Goal: Check status: Check status

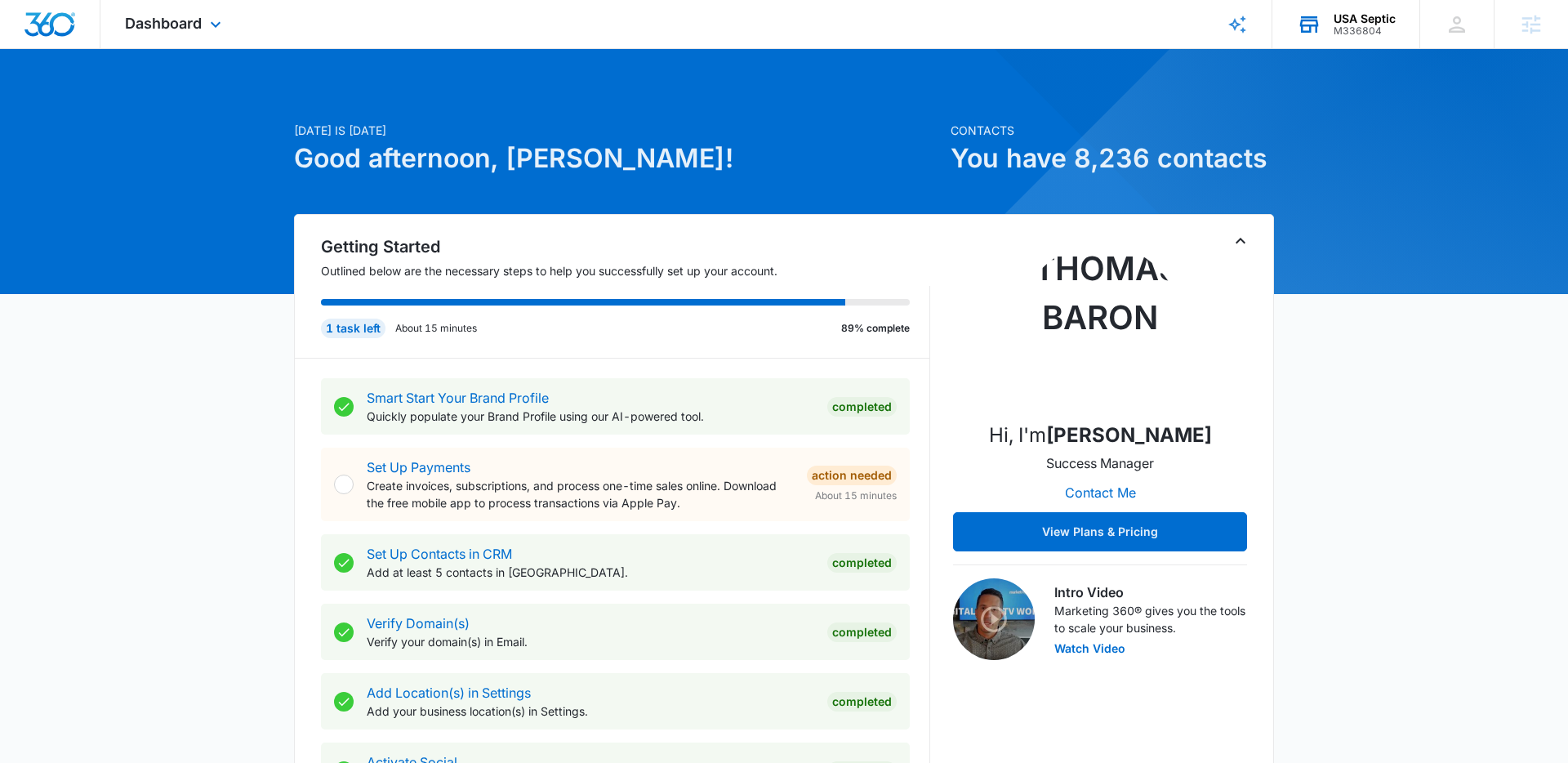
click at [1341, 27] on div "M336804" at bounding box center [1364, 32] width 62 height 12
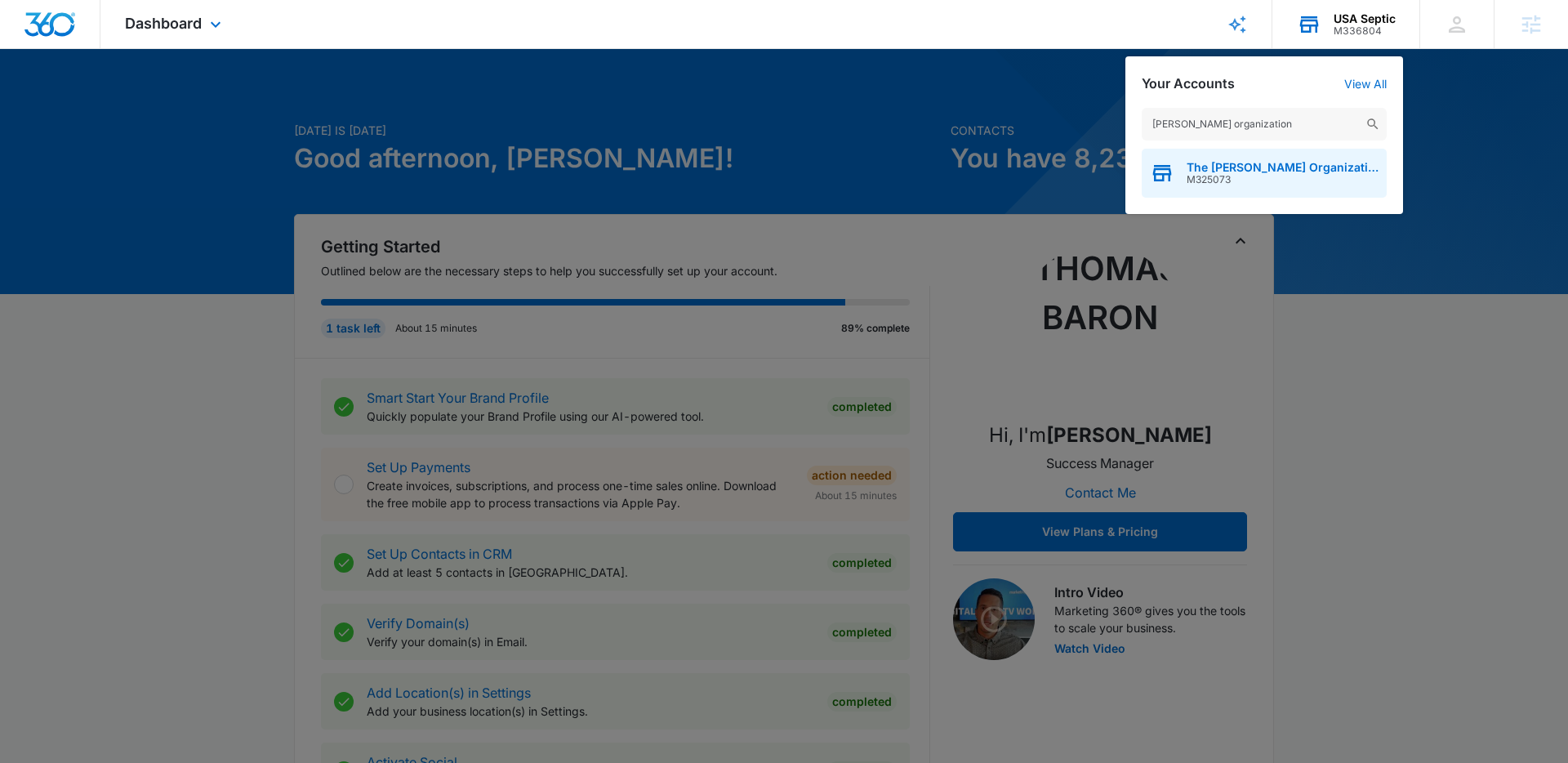
type input "andrews organization"
click at [1271, 175] on span "M325073" at bounding box center [1282, 179] width 192 height 12
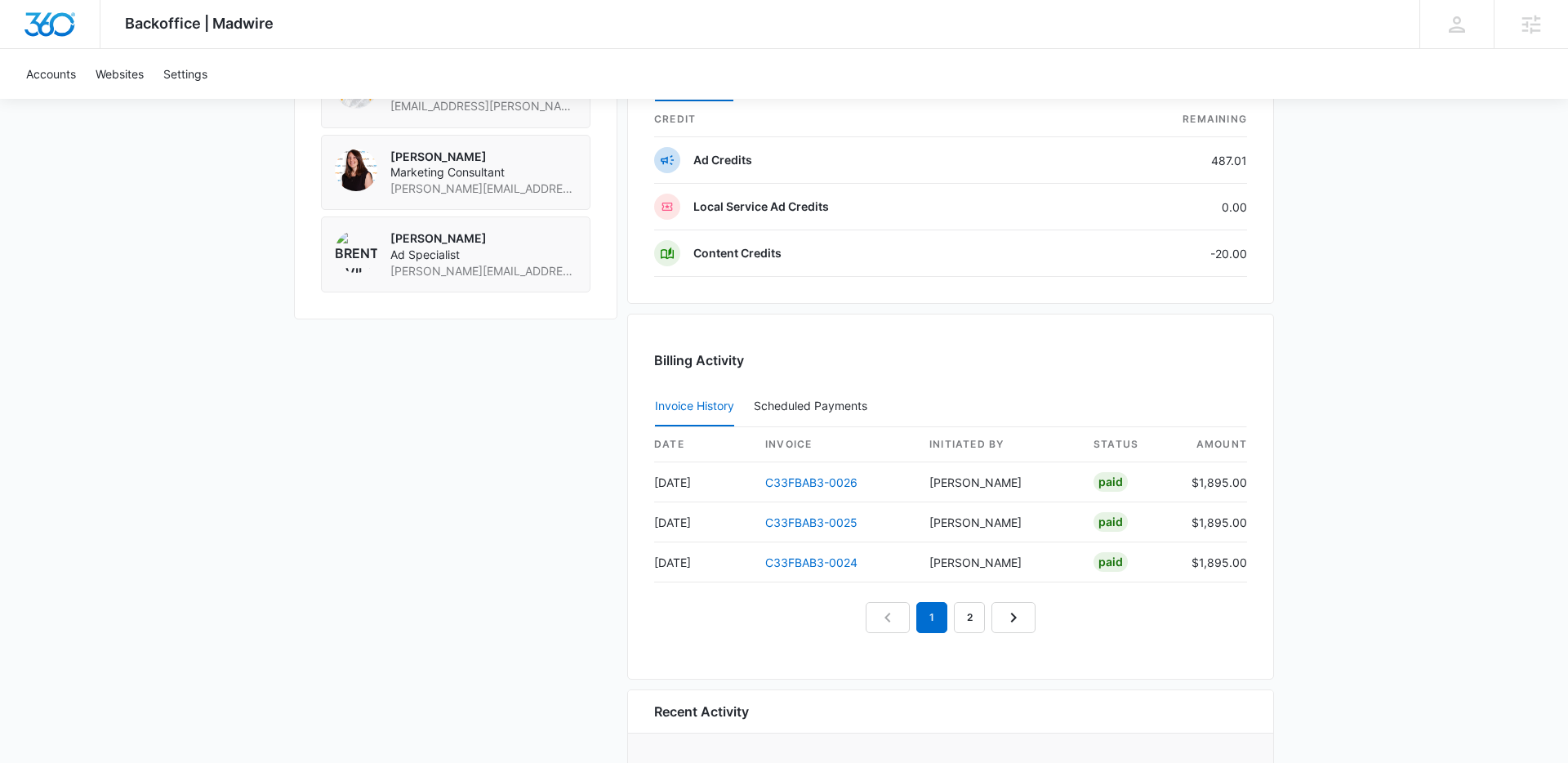
scroll to position [1485, 0]
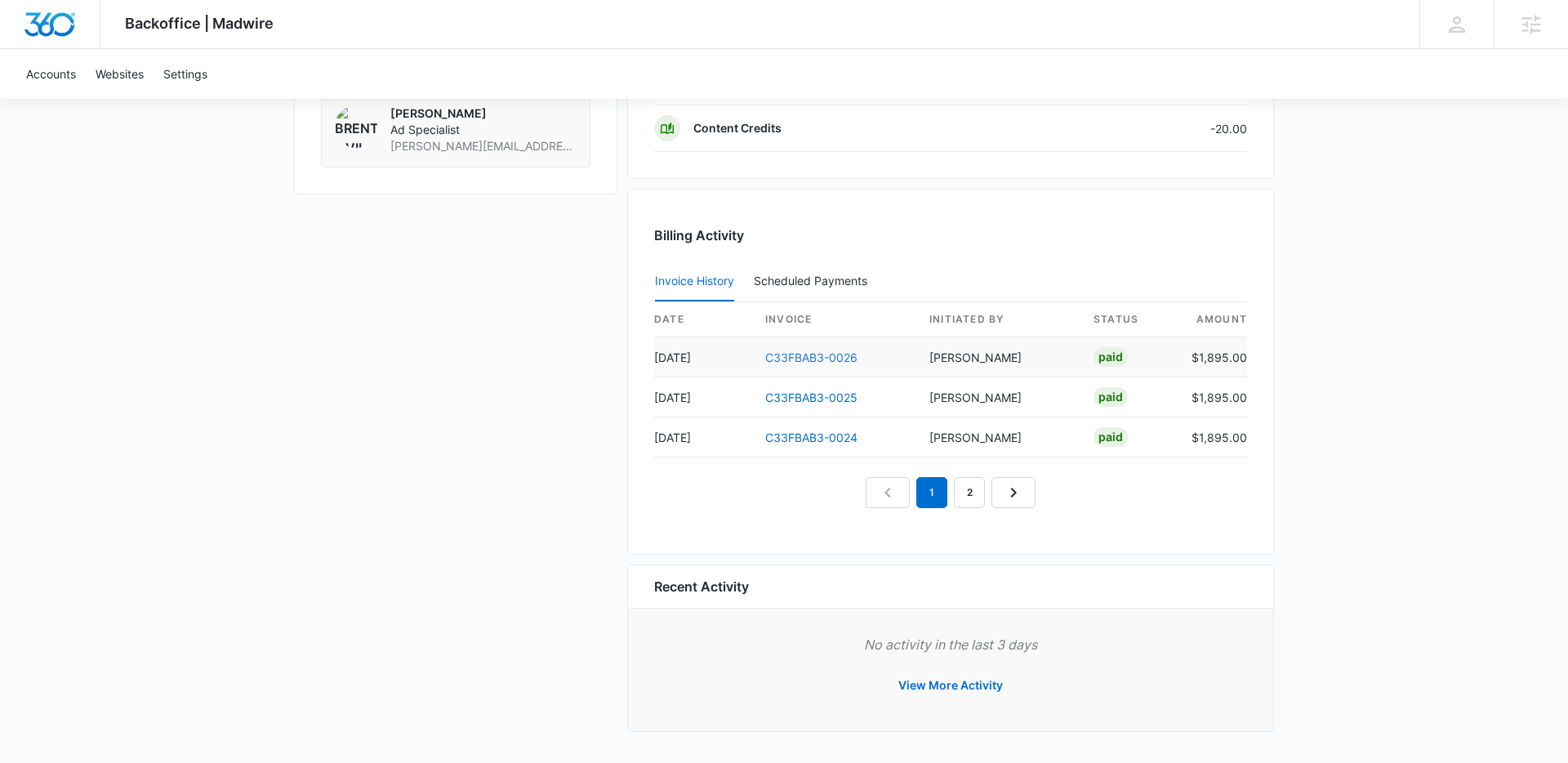
click at [827, 357] on link "C33FBAB3-0026" at bounding box center [811, 357] width 93 height 14
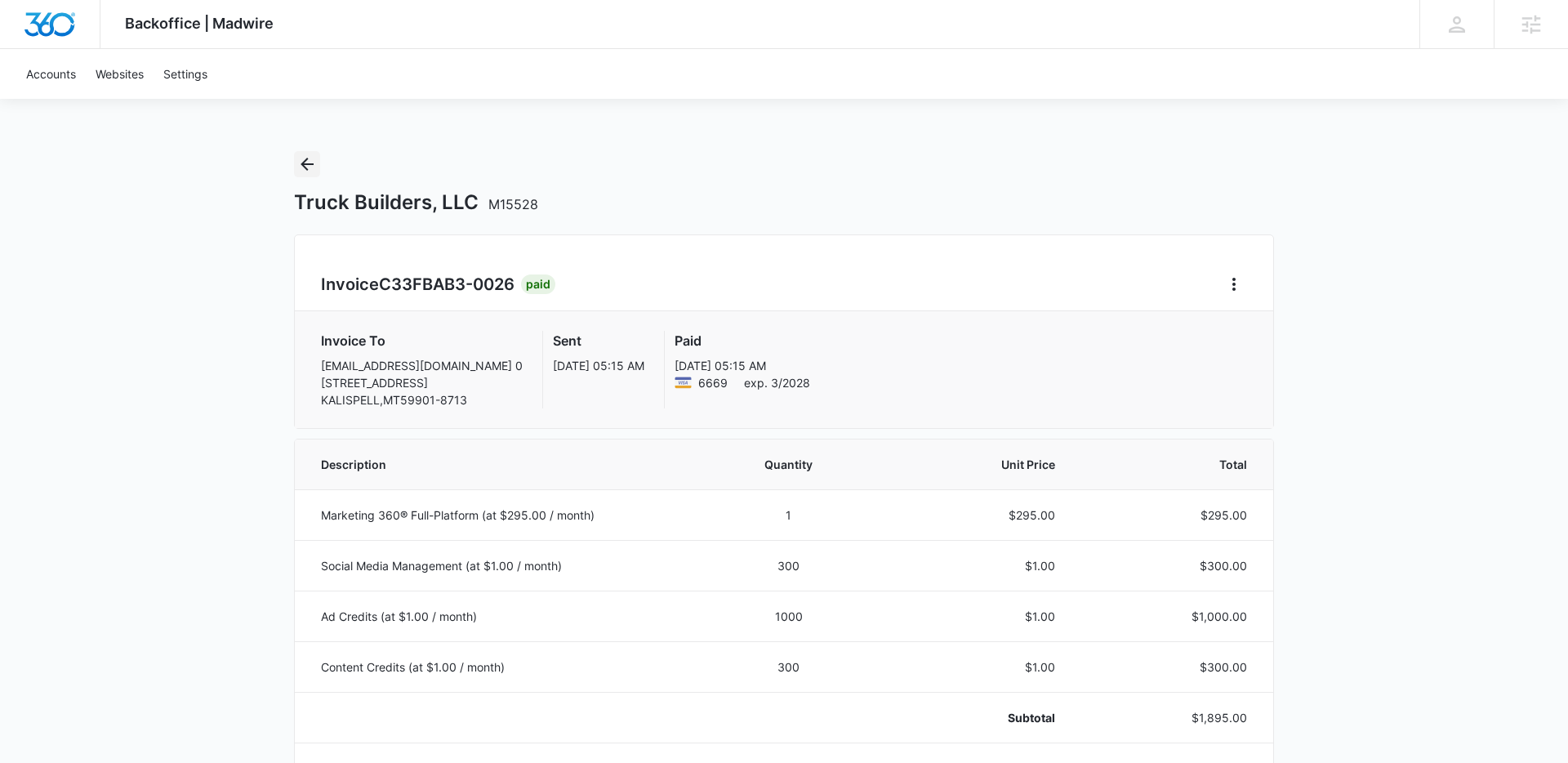
click at [306, 163] on icon "Back" at bounding box center [307, 165] width 20 height 20
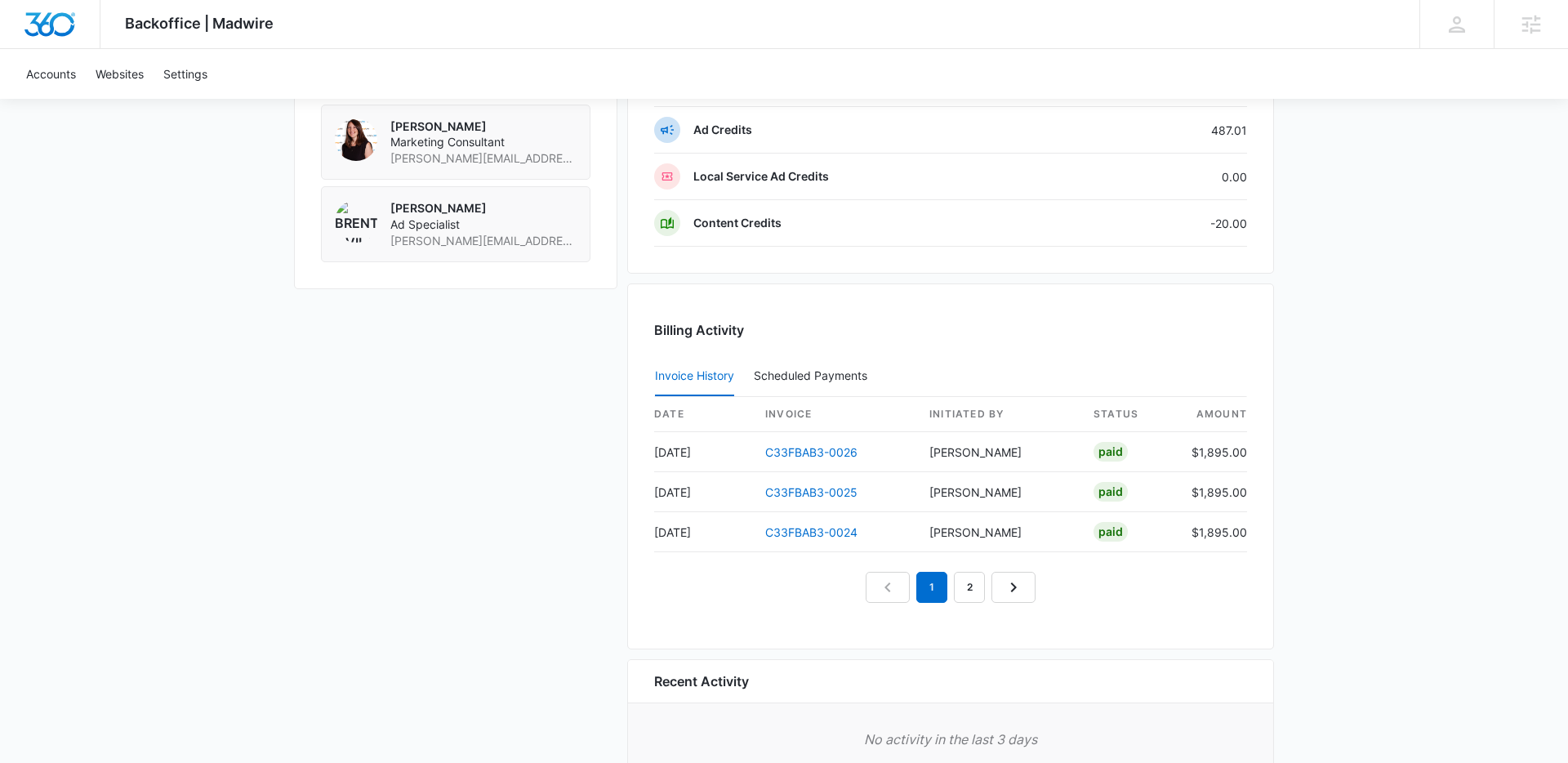
scroll to position [1427, 0]
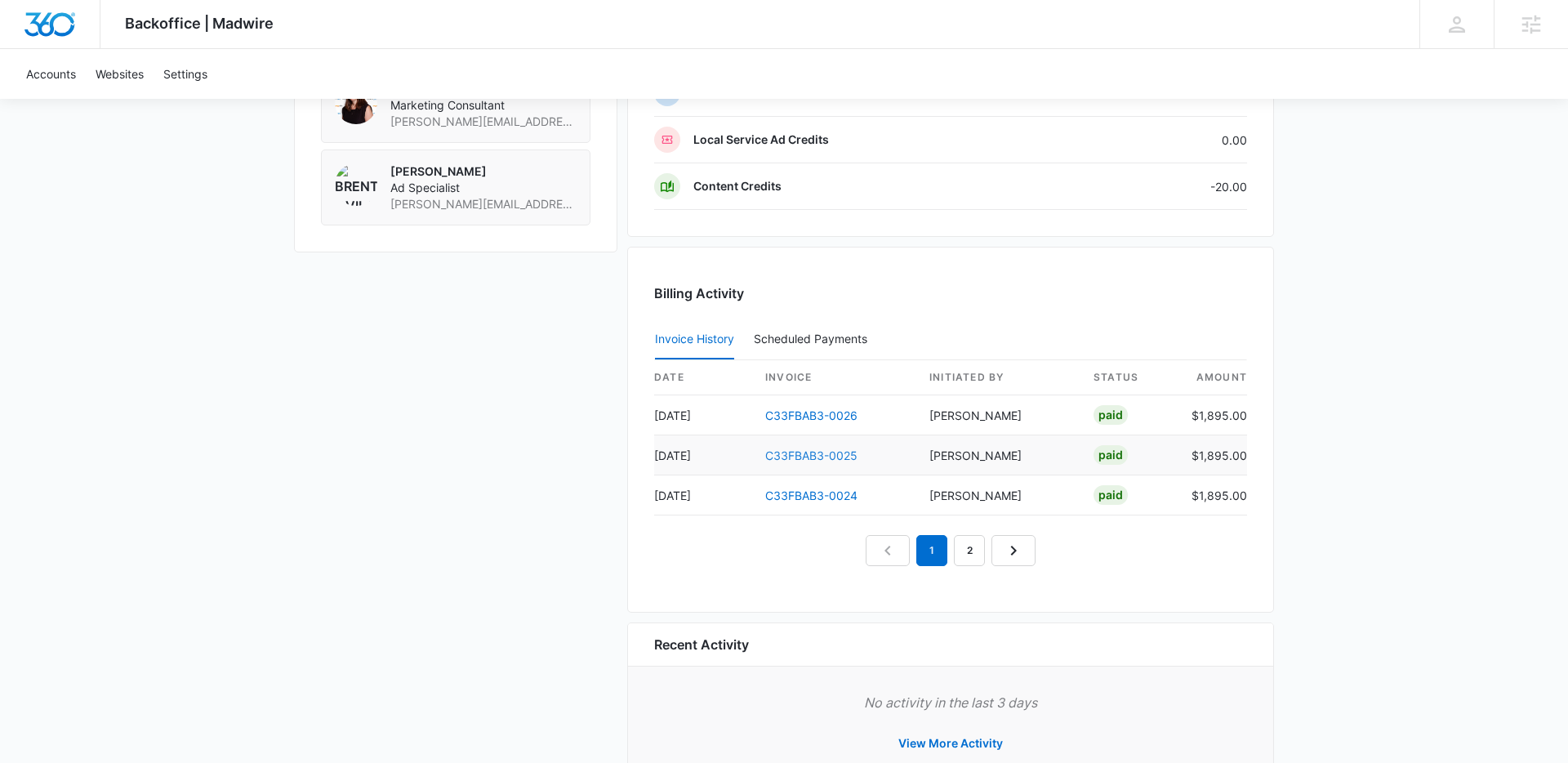
click at [825, 451] on link "C33FBAB3-0025" at bounding box center [811, 455] width 93 height 14
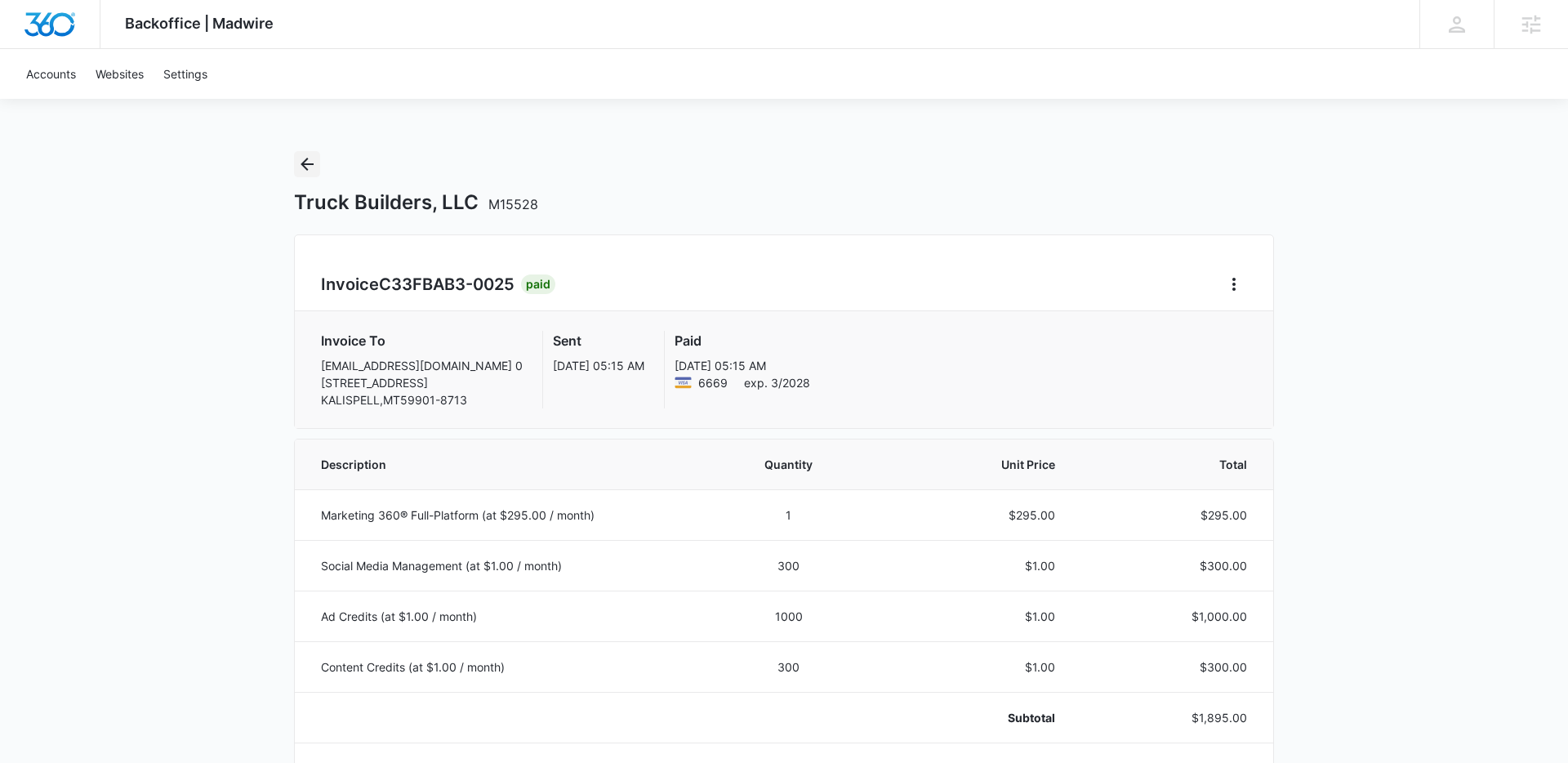
click at [303, 162] on icon "Back" at bounding box center [307, 165] width 20 height 20
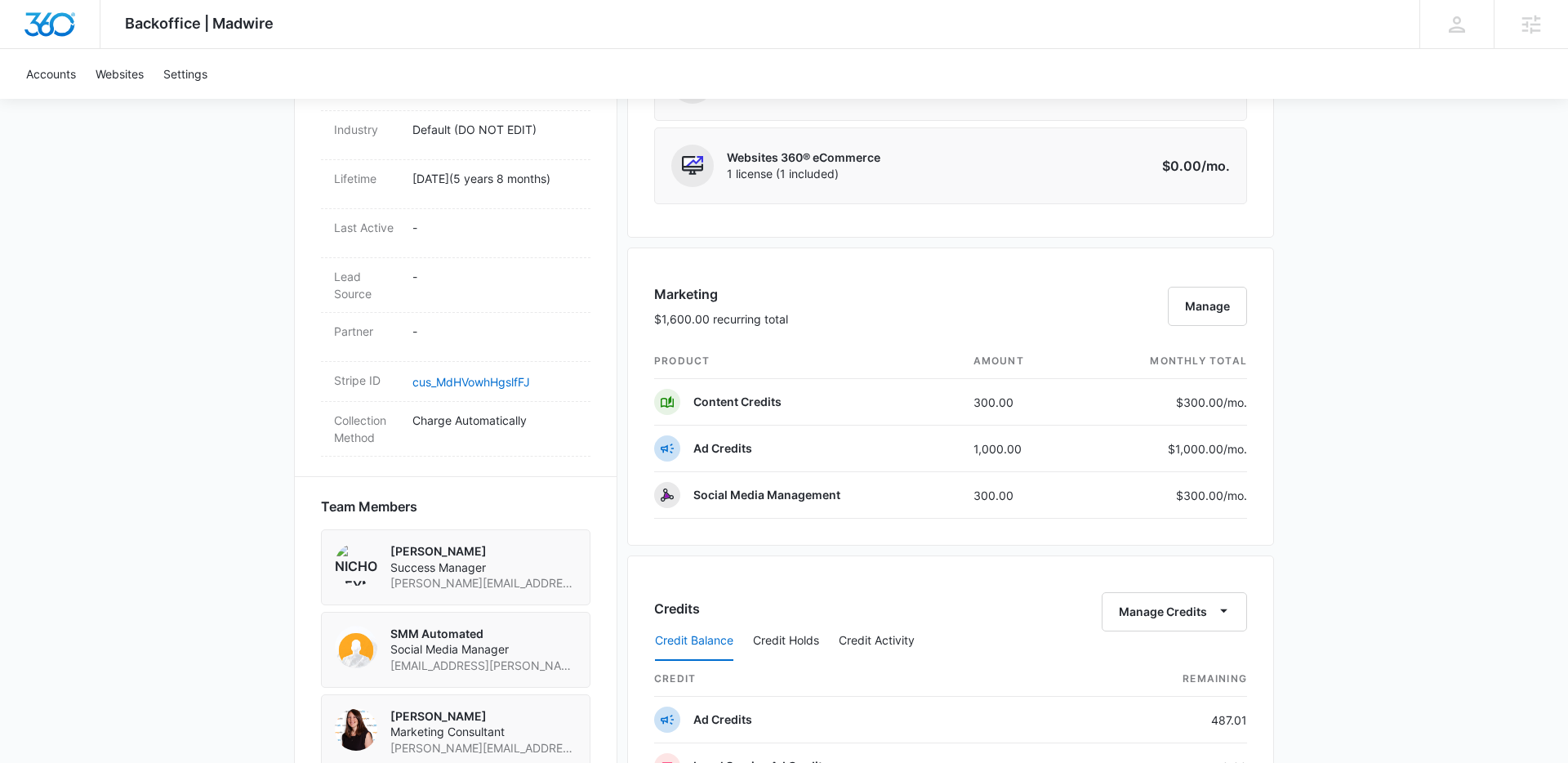
scroll to position [1485, 0]
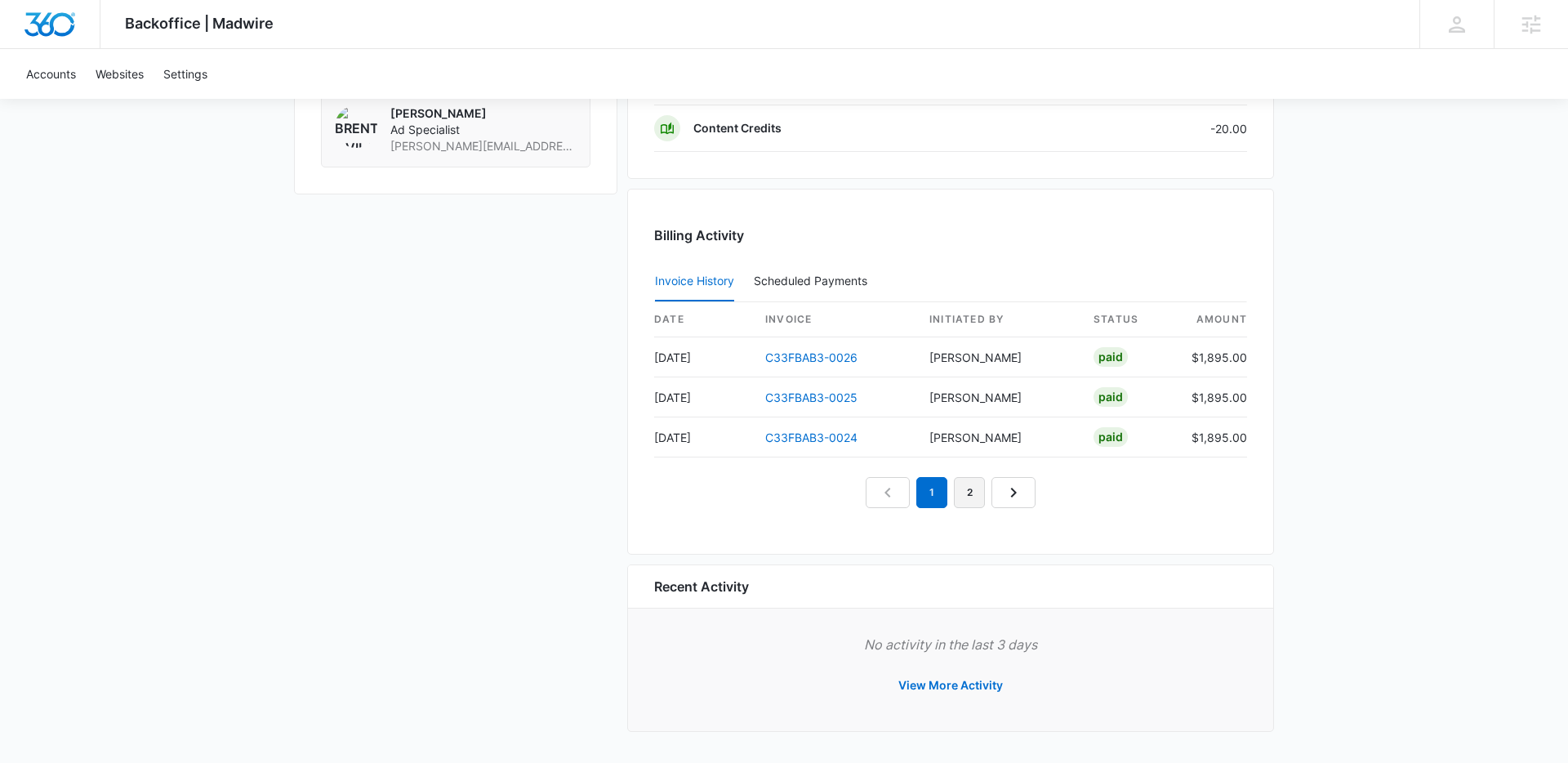
click at [970, 499] on link "2" at bounding box center [969, 492] width 31 height 31
click at [982, 500] on link "3" at bounding box center [988, 492] width 31 height 31
click at [1003, 500] on link "4" at bounding box center [1006, 492] width 31 height 31
click at [1029, 505] on link "5" at bounding box center [1025, 492] width 31 height 31
click at [1046, 507] on link "6" at bounding box center [1044, 492] width 31 height 31
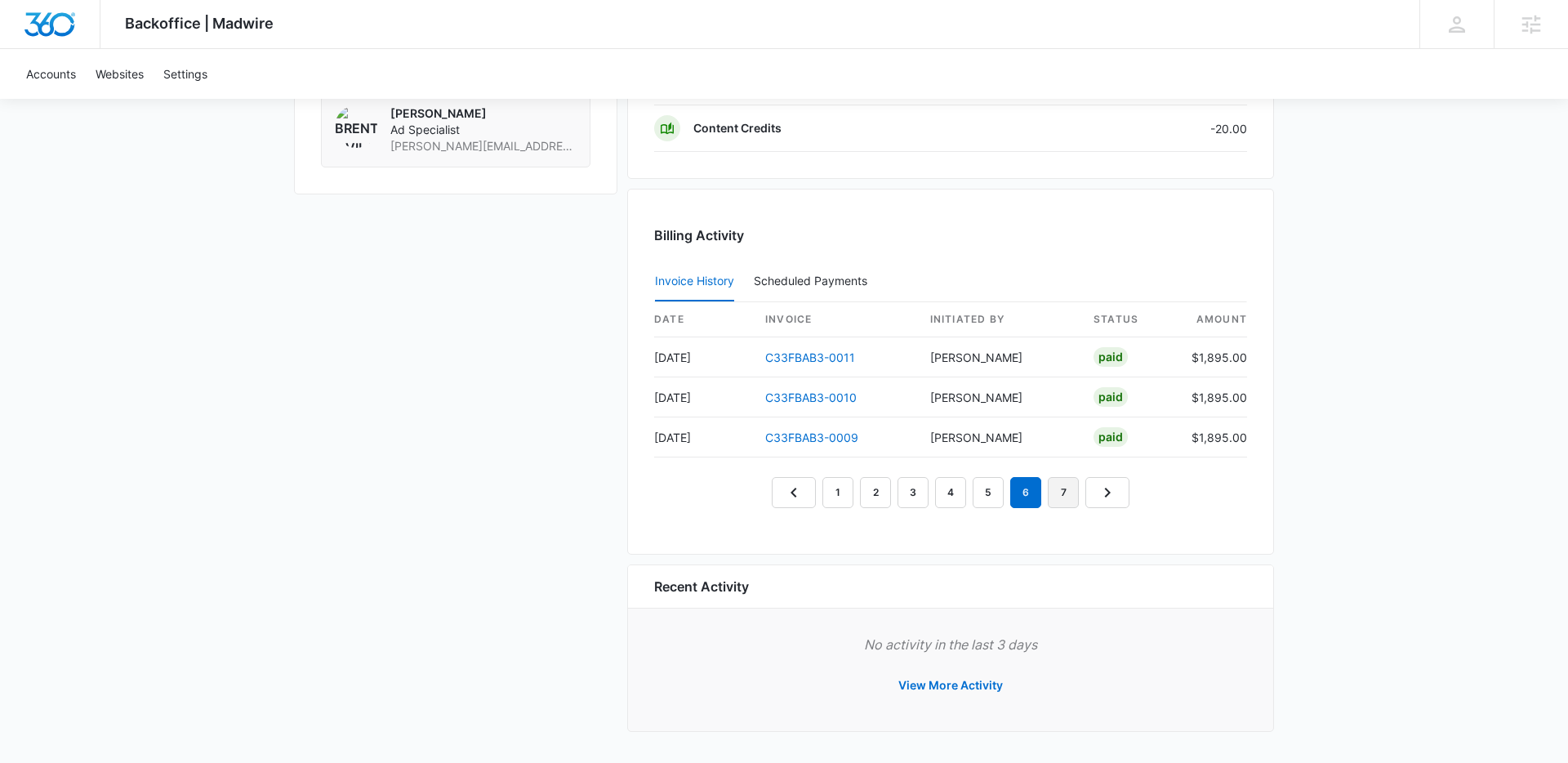
click at [1065, 507] on link "7" at bounding box center [1062, 492] width 31 height 31
click at [1078, 508] on link "8" at bounding box center [1082, 492] width 31 height 31
click at [1078, 508] on link "9" at bounding box center [1082, 492] width 31 height 31
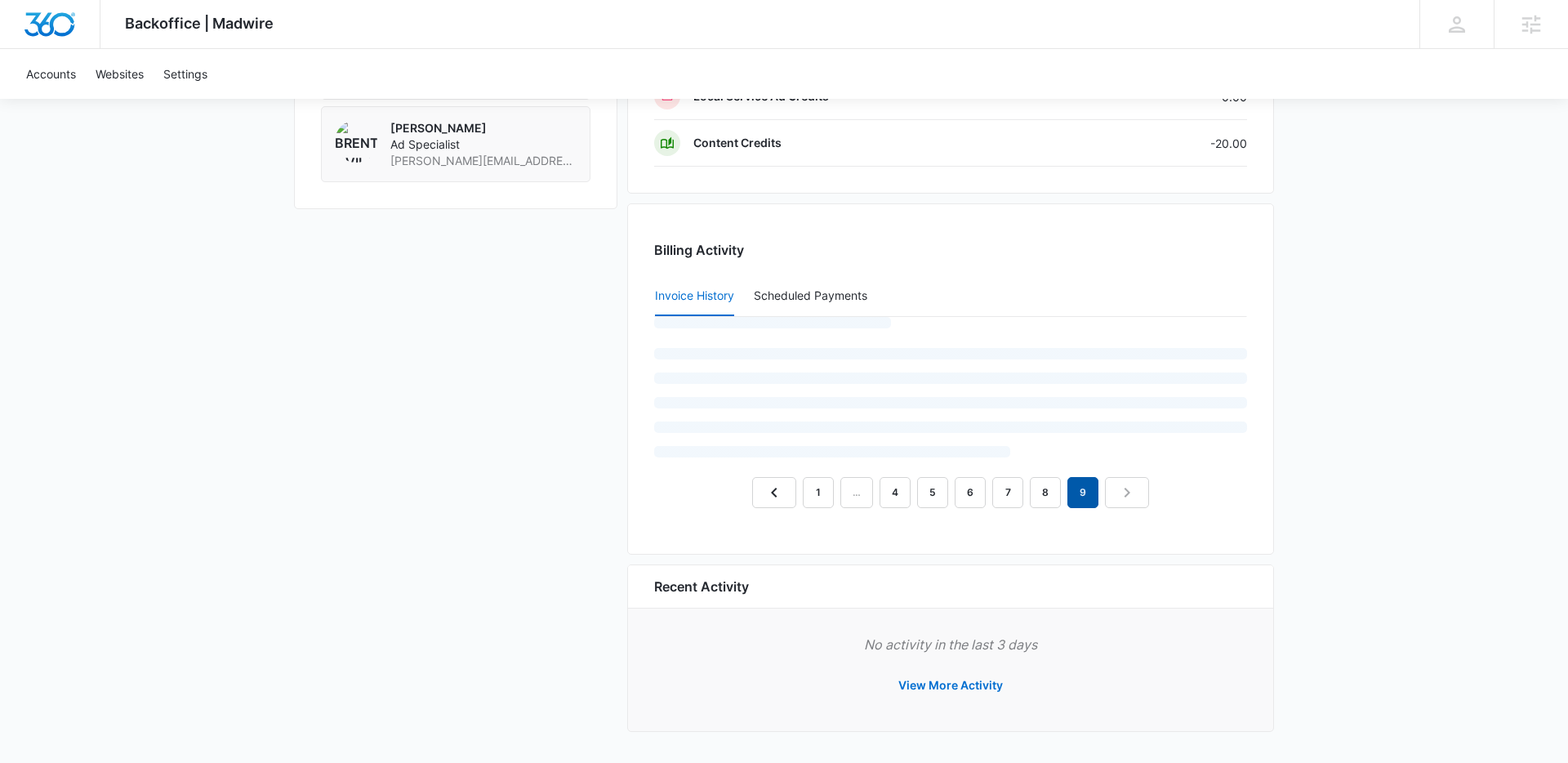
scroll to position [1445, 0]
